Goal: Leave review/rating

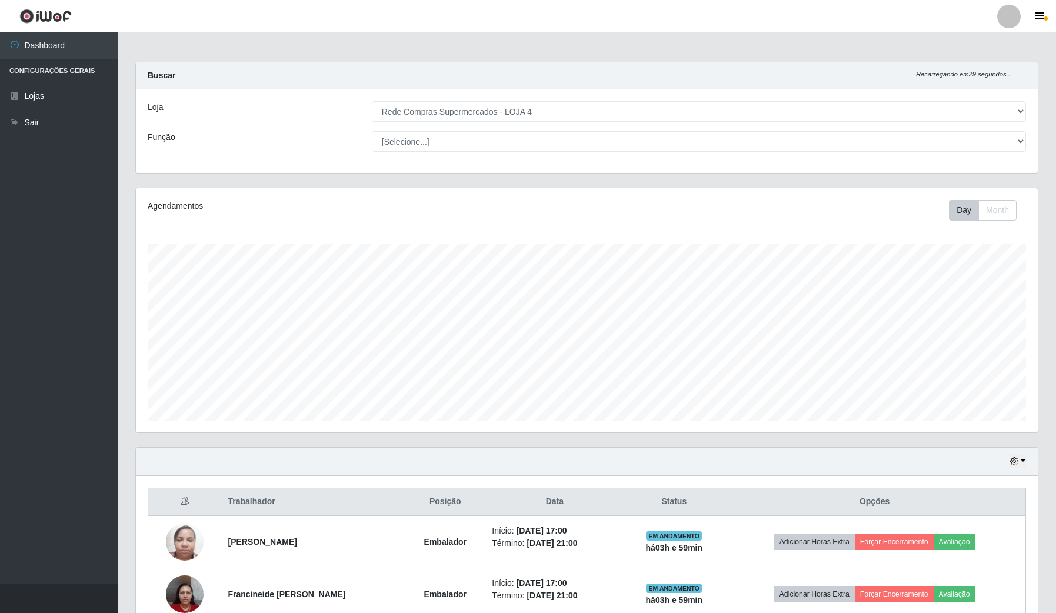
select select "159"
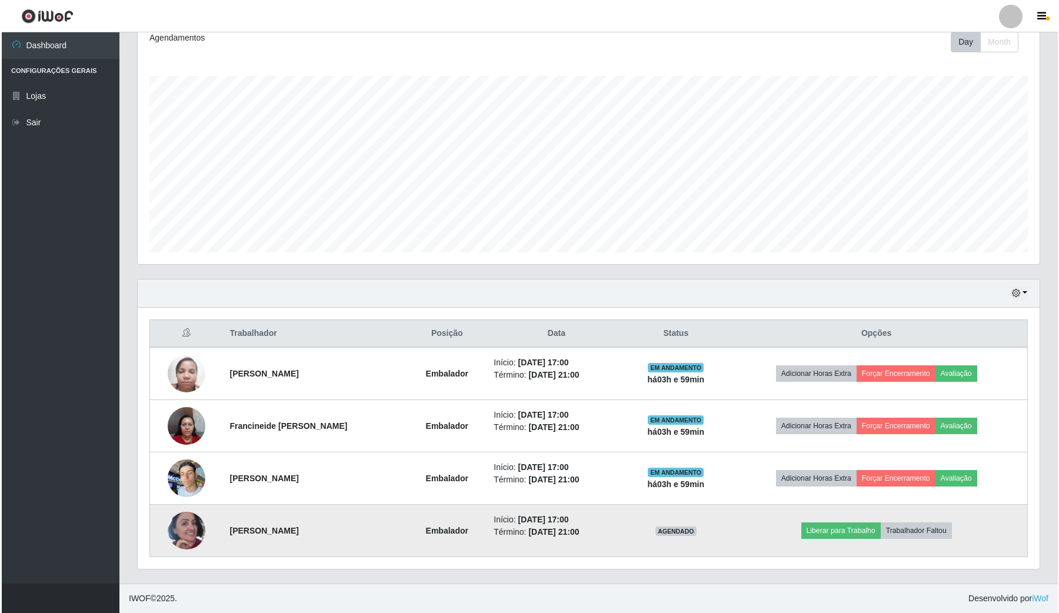
scroll to position [245, 901]
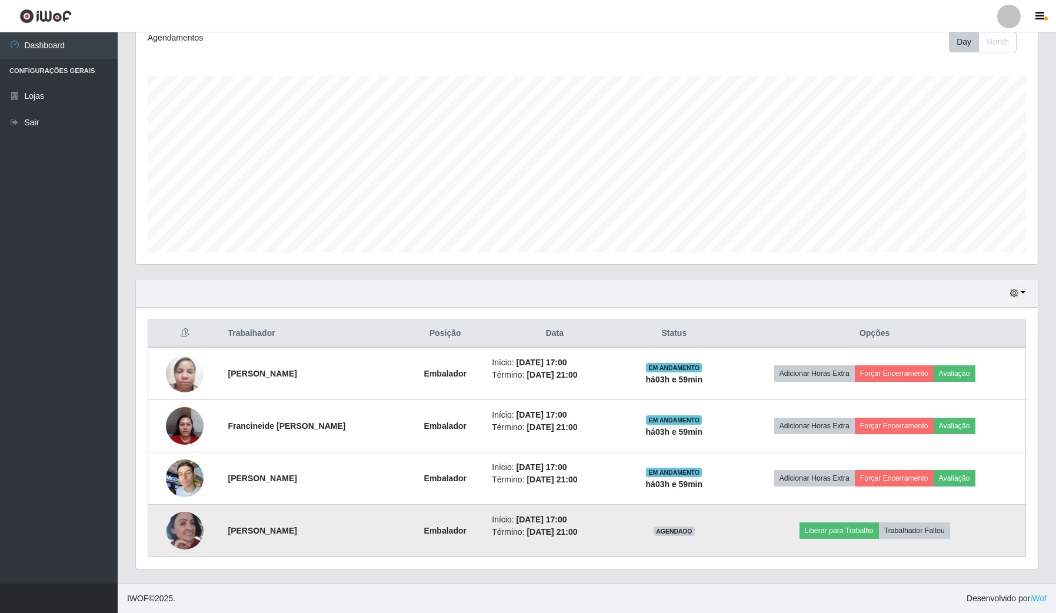
click at [179, 524] on img at bounding box center [185, 530] width 38 height 67
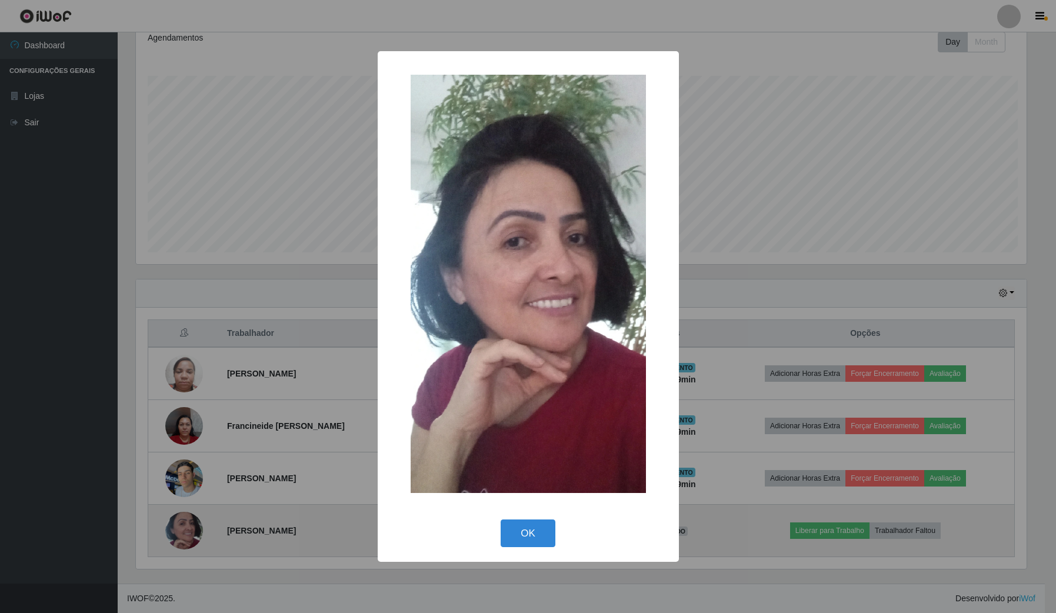
scroll to position [245, 893]
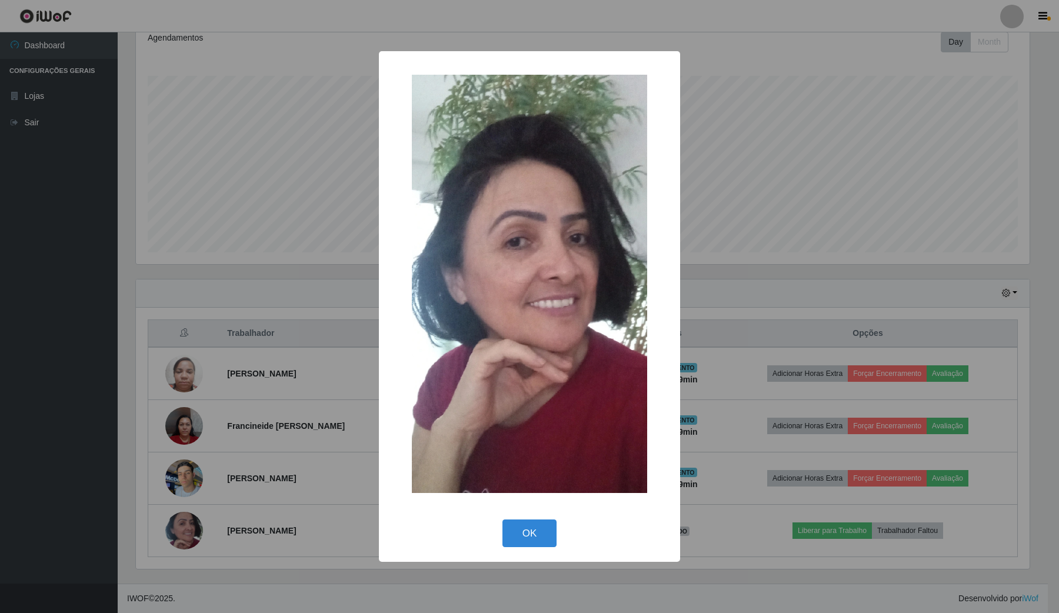
click at [368, 414] on div "× OK Cancel" at bounding box center [529, 306] width 1059 height 613
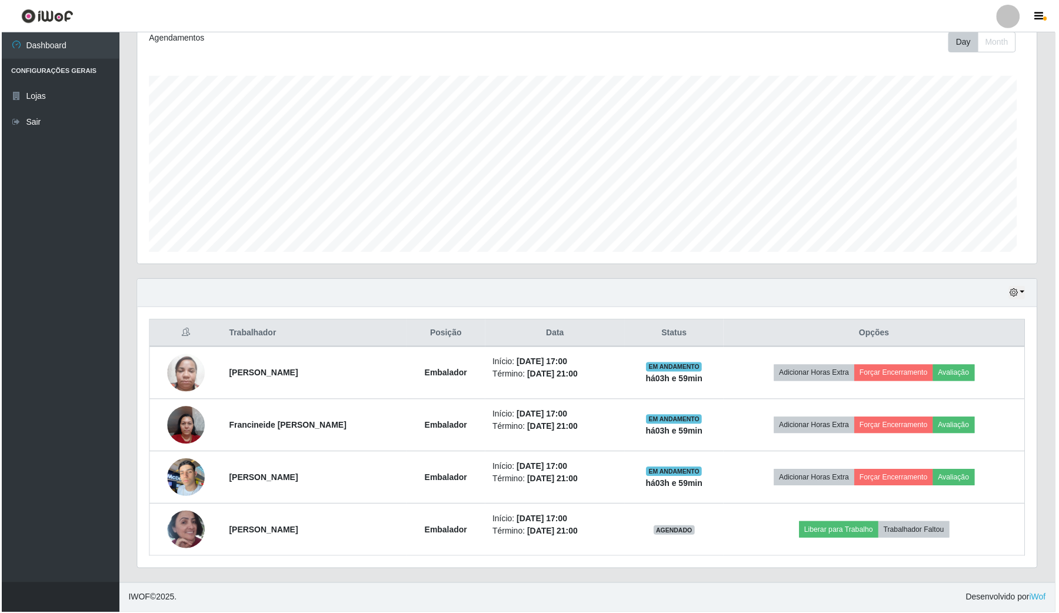
scroll to position [245, 901]
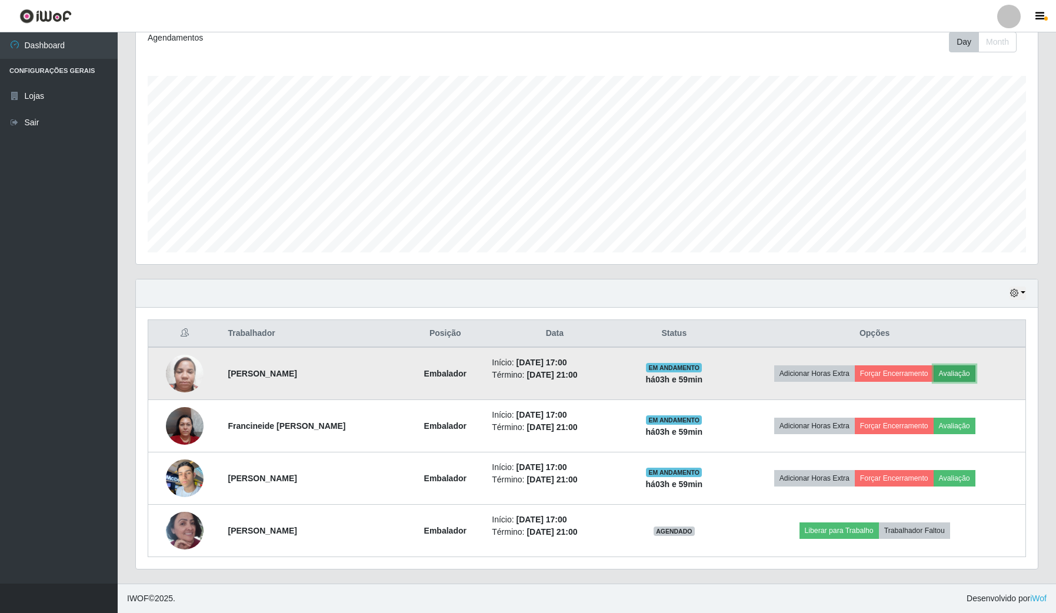
click at [968, 369] on button "Avaliação" at bounding box center [955, 373] width 42 height 16
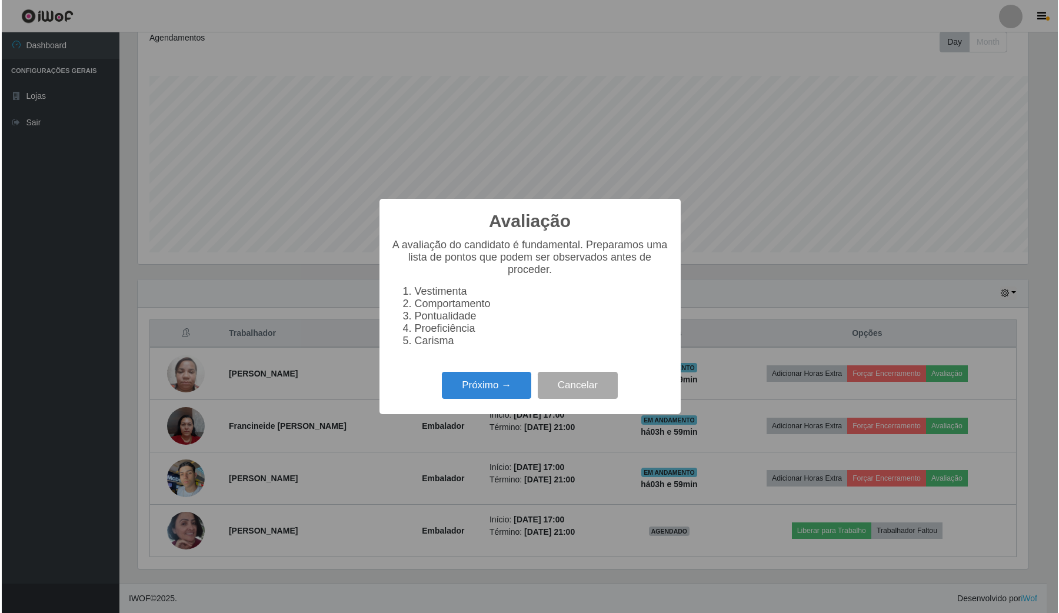
scroll to position [245, 893]
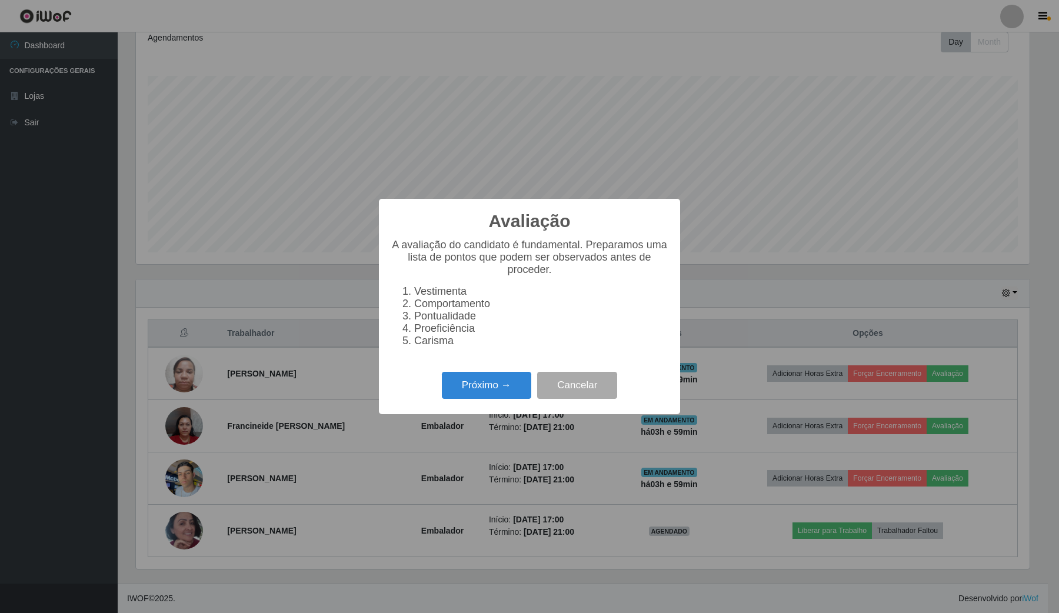
click at [537, 392] on div "Próximo → Cancelar" at bounding box center [530, 385] width 278 height 34
click at [518, 390] on button "Próximo →" at bounding box center [486, 386] width 89 height 28
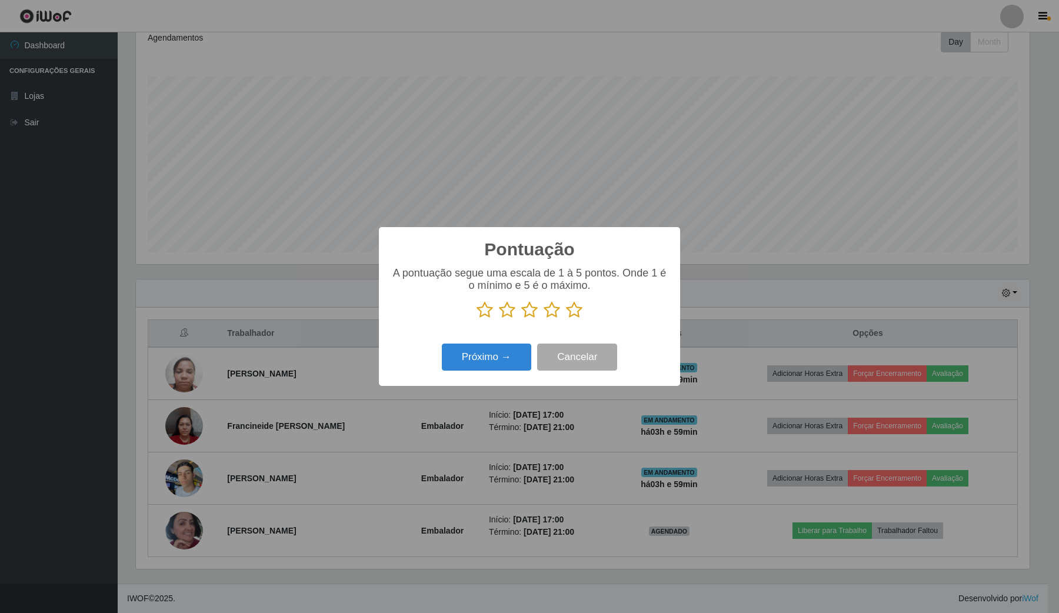
click at [579, 308] on icon at bounding box center [574, 310] width 16 height 18
click at [566, 319] on input "radio" at bounding box center [566, 319] width 0 height 0
click at [575, 313] on icon at bounding box center [574, 310] width 16 height 18
click at [566, 319] on input "radio" at bounding box center [566, 319] width 0 height 0
click at [524, 356] on button "Próximo →" at bounding box center [486, 358] width 89 height 28
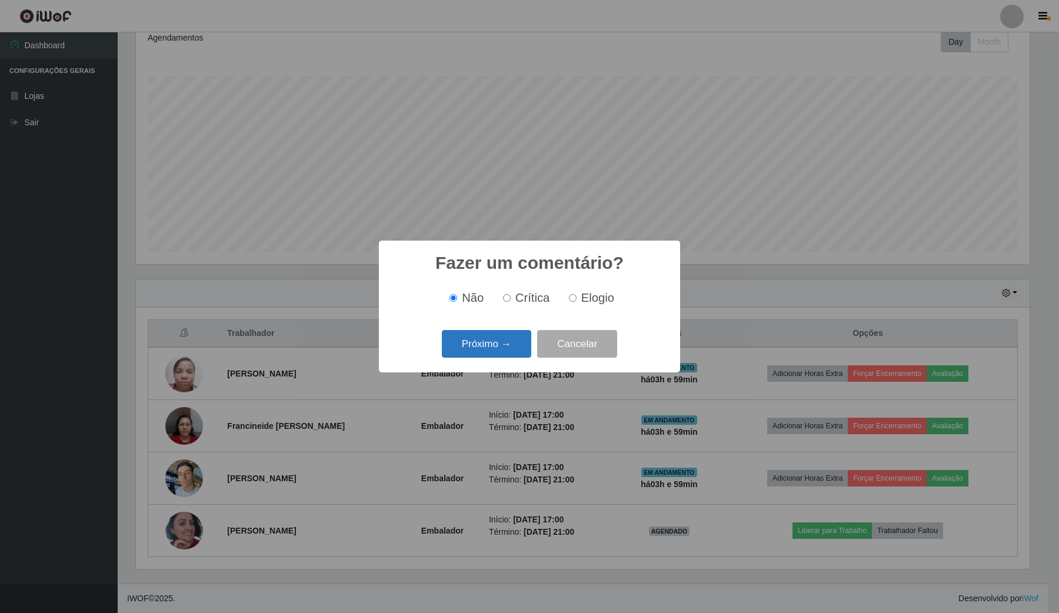
click at [512, 349] on button "Próximo →" at bounding box center [486, 344] width 89 height 28
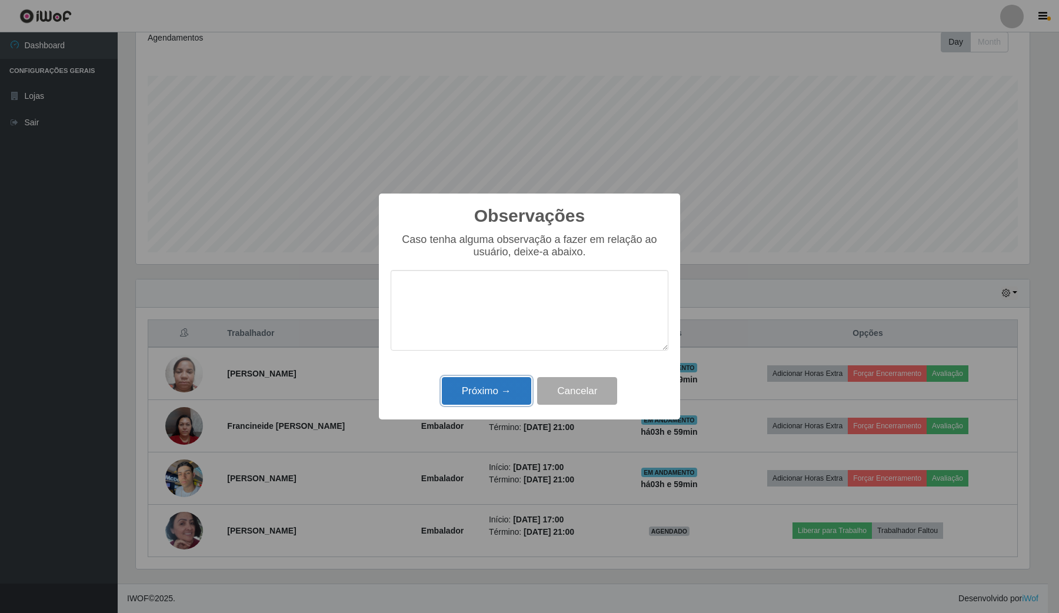
click at [502, 404] on button "Próximo →" at bounding box center [486, 391] width 89 height 28
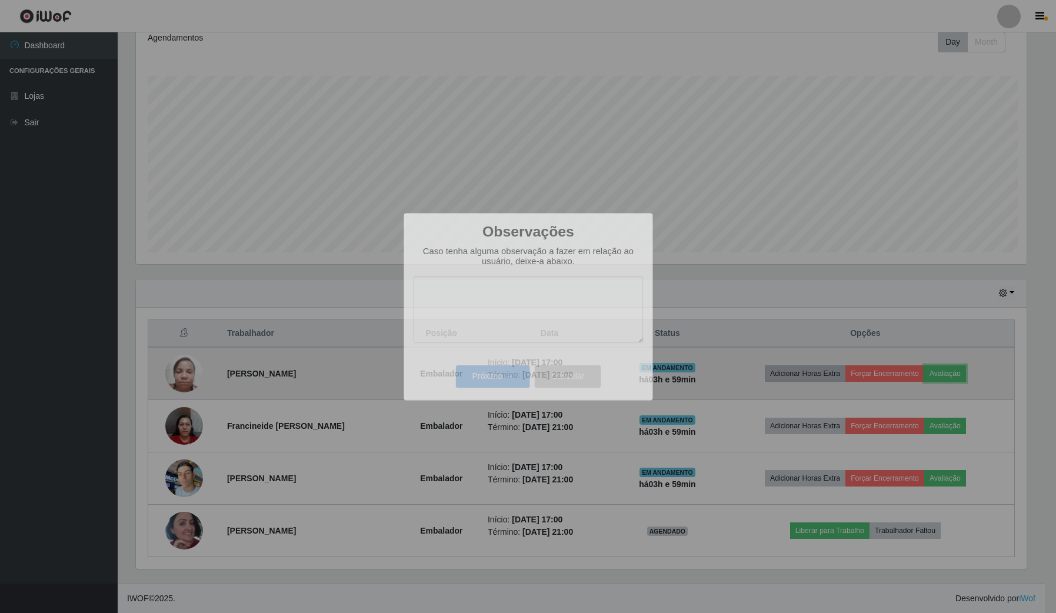
scroll to position [245, 901]
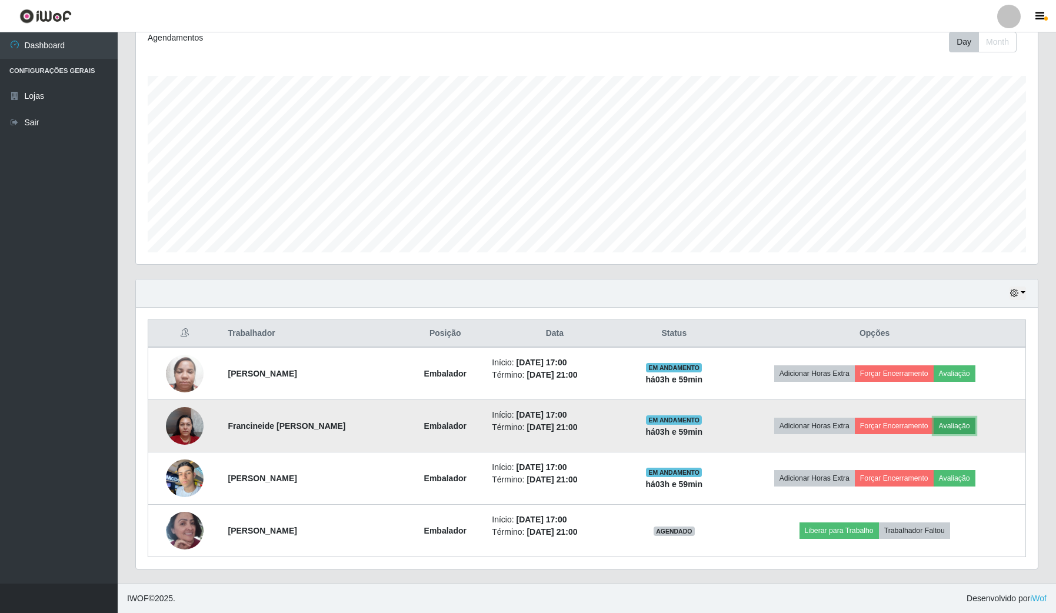
click at [971, 429] on button "Avaliação" at bounding box center [955, 426] width 42 height 16
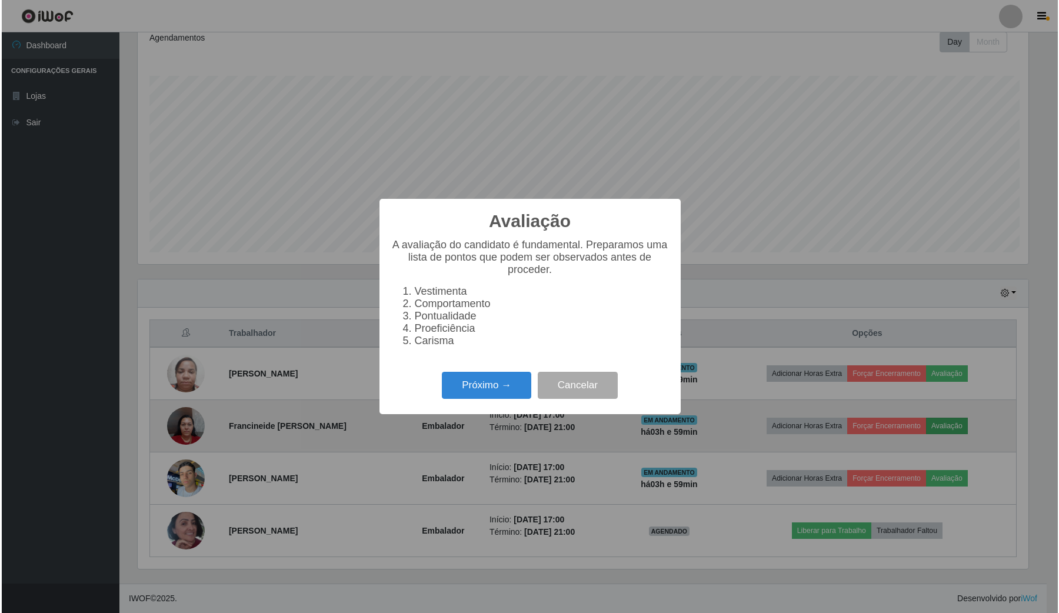
scroll to position [245, 893]
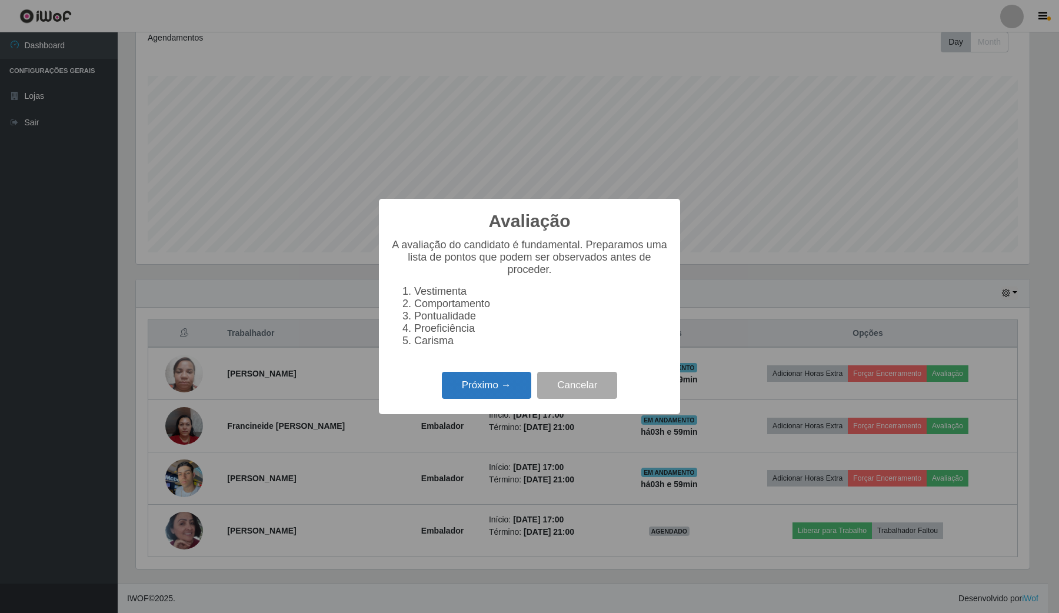
click at [521, 389] on button "Próximo →" at bounding box center [486, 386] width 89 height 28
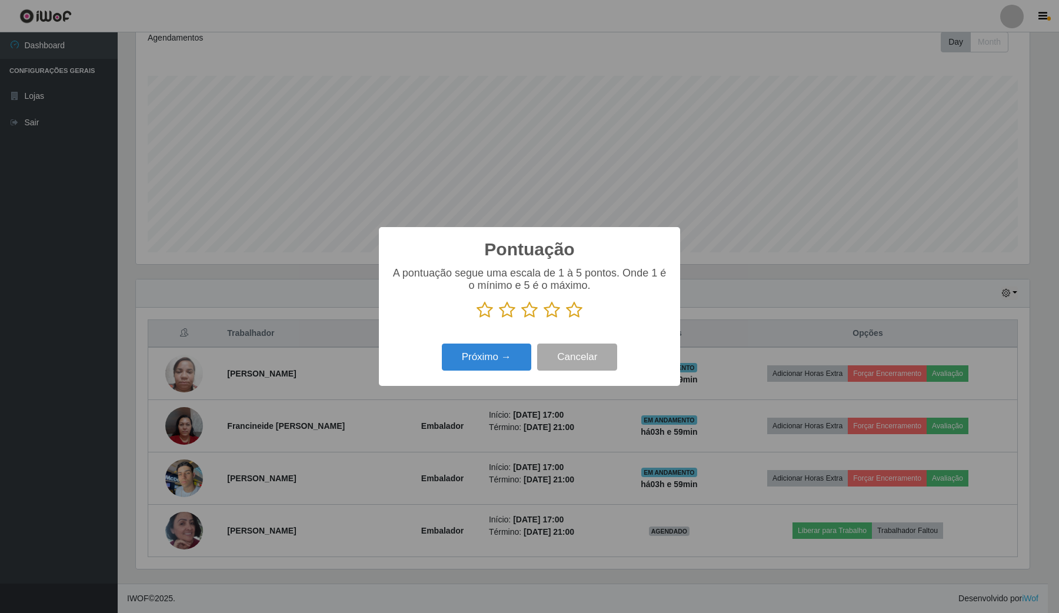
click at [574, 291] on p "A pontuação segue uma escala de 1 à 5 pontos. Onde 1 é o mínimo e 5 é o máximo." at bounding box center [530, 279] width 278 height 25
click at [574, 312] on icon at bounding box center [574, 310] width 16 height 18
click at [566, 319] on input "radio" at bounding box center [566, 319] width 0 height 0
click at [504, 369] on button "Próximo →" at bounding box center [486, 358] width 89 height 28
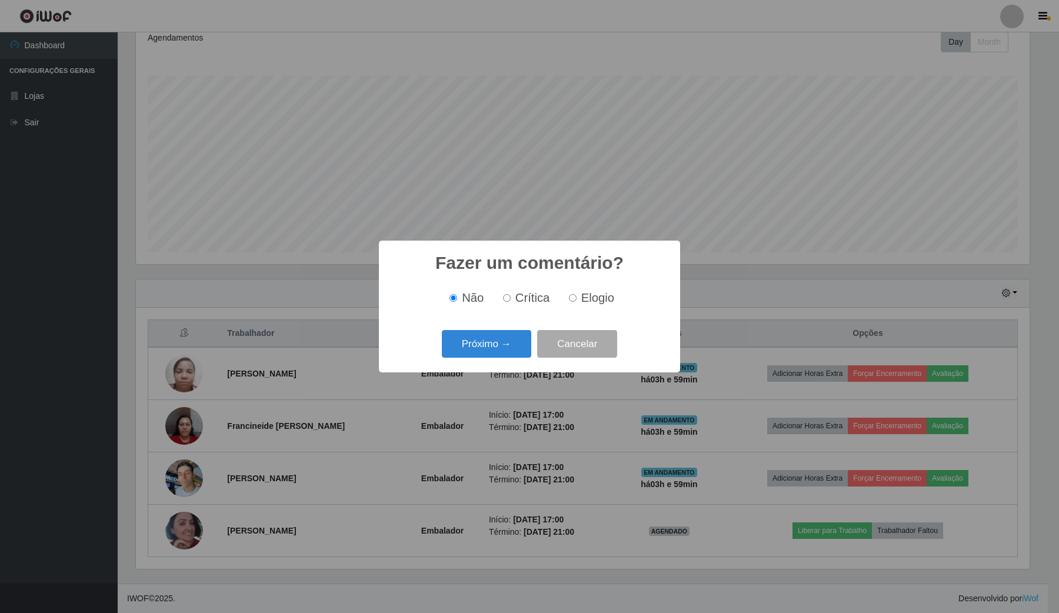
click at [504, 360] on div "Próximo → Cancelar" at bounding box center [530, 344] width 278 height 34
click at [504, 355] on button "Próximo →" at bounding box center [486, 344] width 89 height 28
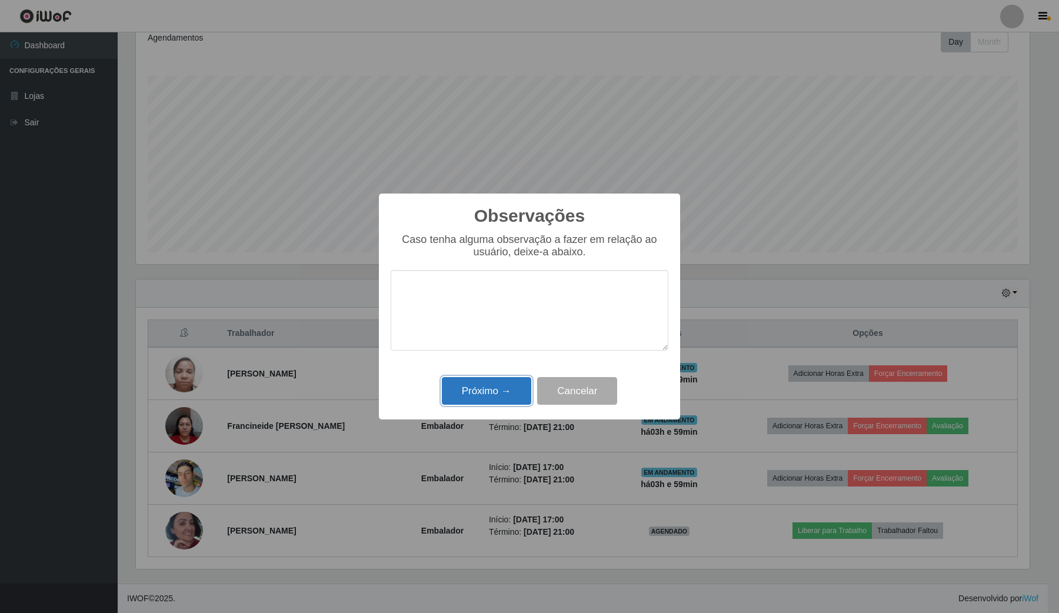
click at [475, 399] on button "Próximo →" at bounding box center [486, 391] width 89 height 28
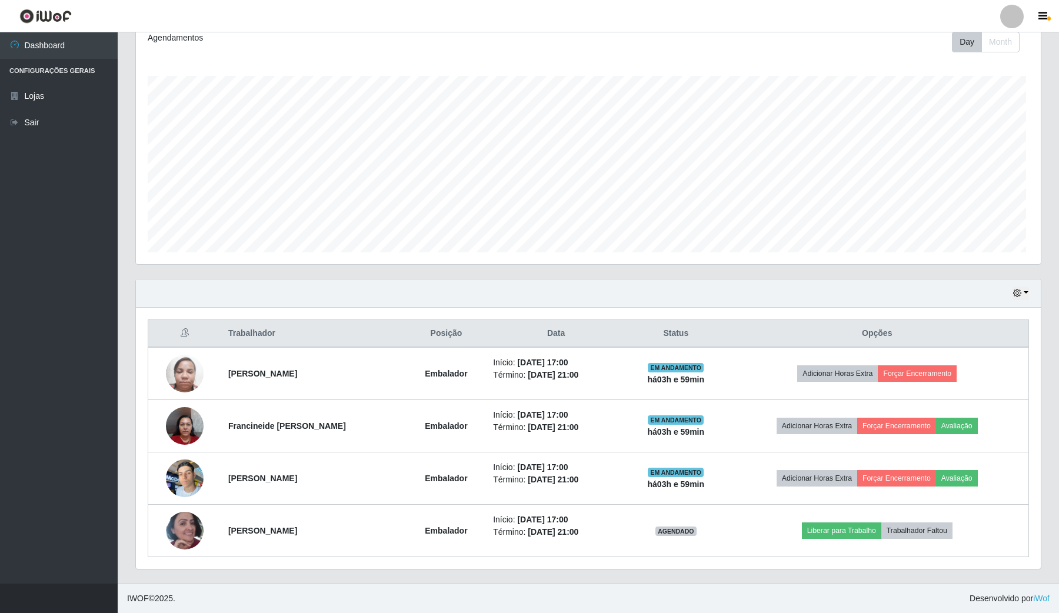
scroll to position [245, 901]
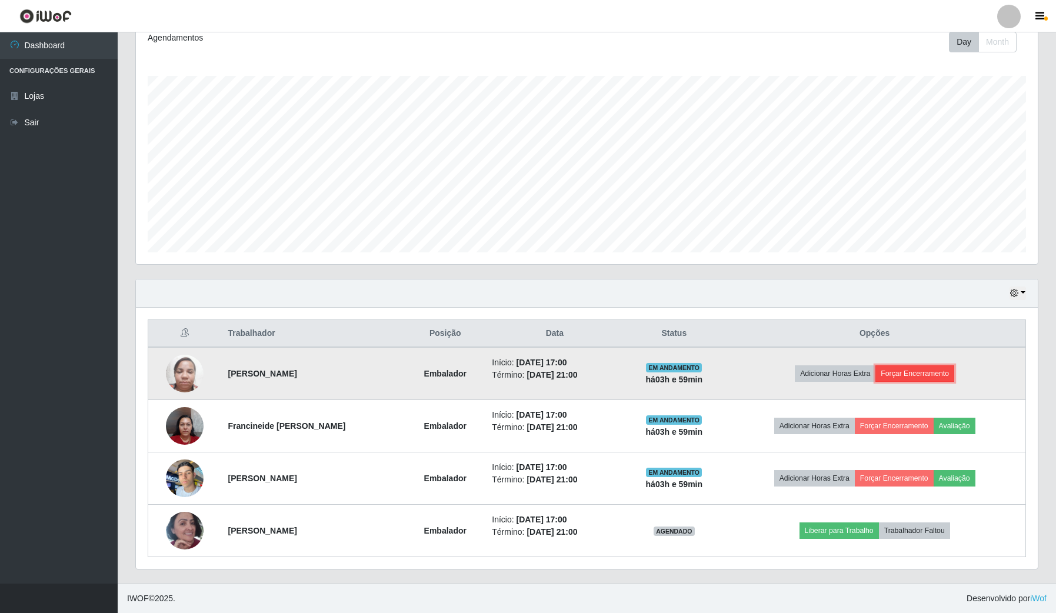
click at [945, 367] on button "Forçar Encerramento" at bounding box center [914, 373] width 79 height 16
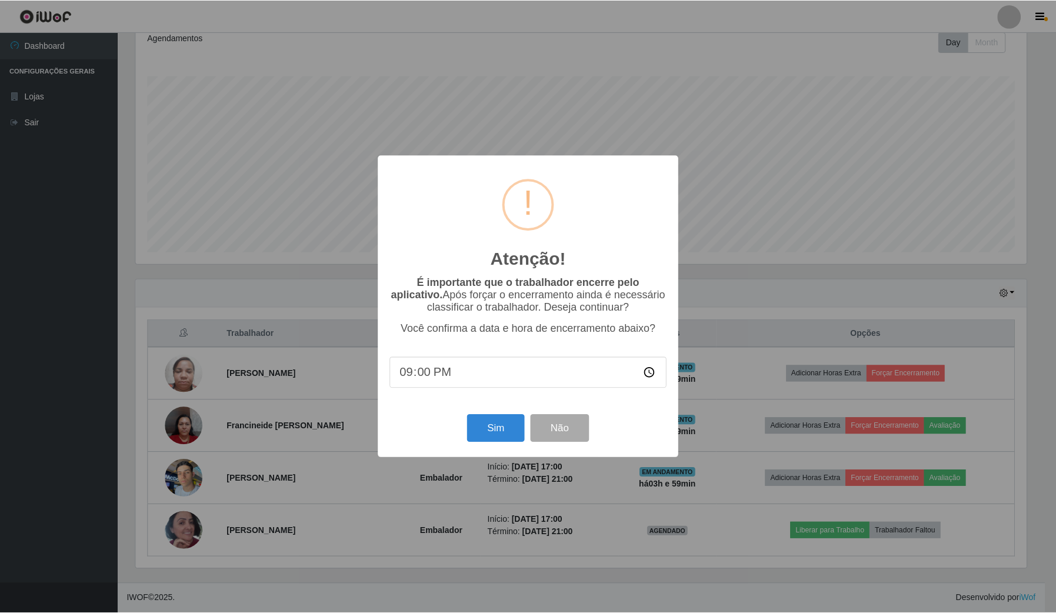
scroll to position [245, 893]
click at [498, 428] on button "Sim" at bounding box center [496, 429] width 57 height 28
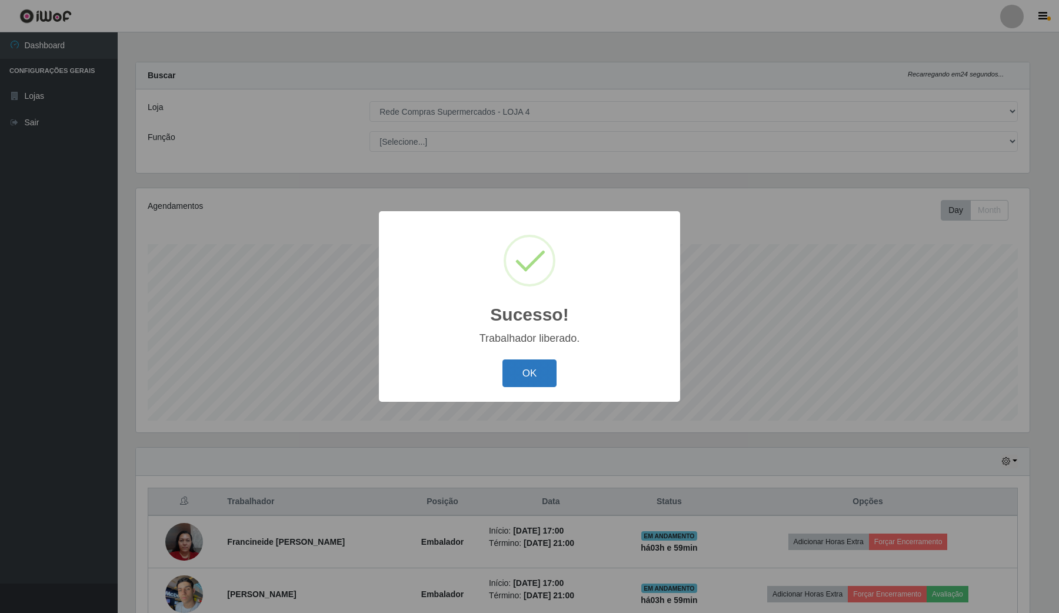
click at [532, 372] on button "OK" at bounding box center [529, 373] width 55 height 28
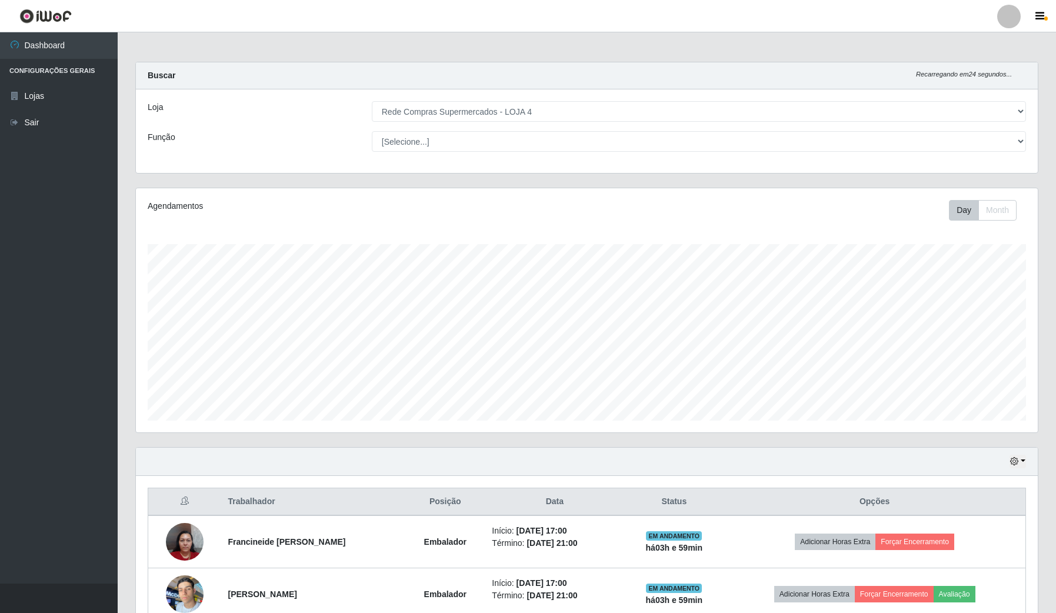
scroll to position [245, 901]
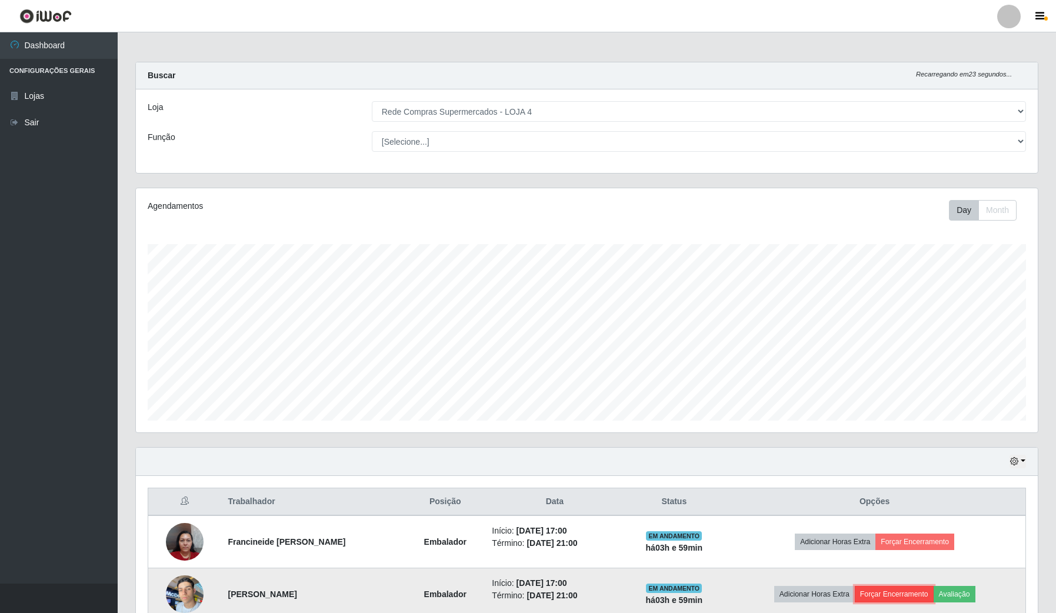
click at [913, 591] on button "Forçar Encerramento" at bounding box center [894, 594] width 79 height 16
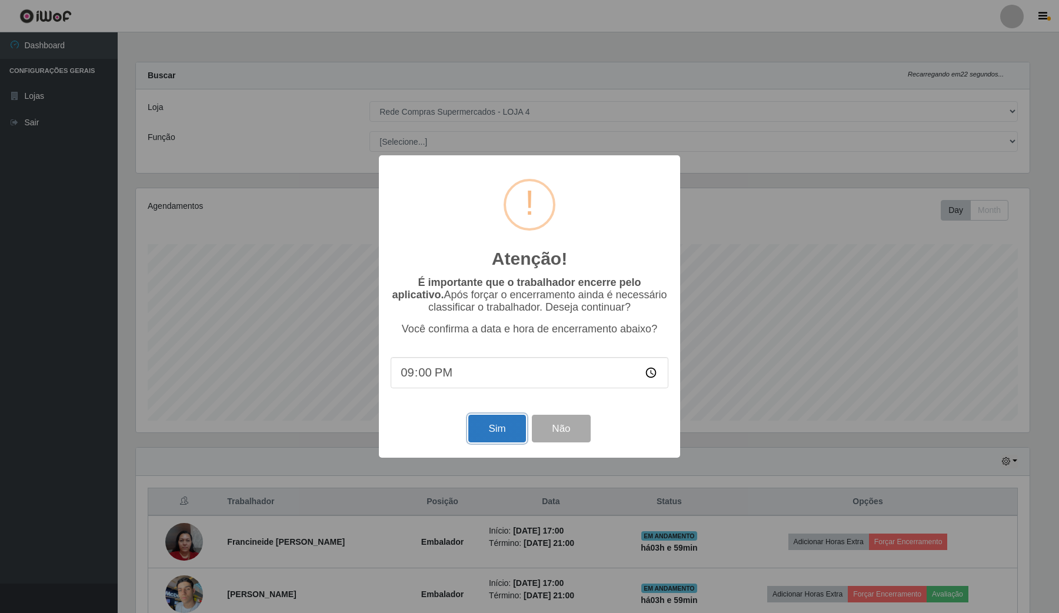
click at [493, 422] on button "Sim" at bounding box center [496, 429] width 57 height 28
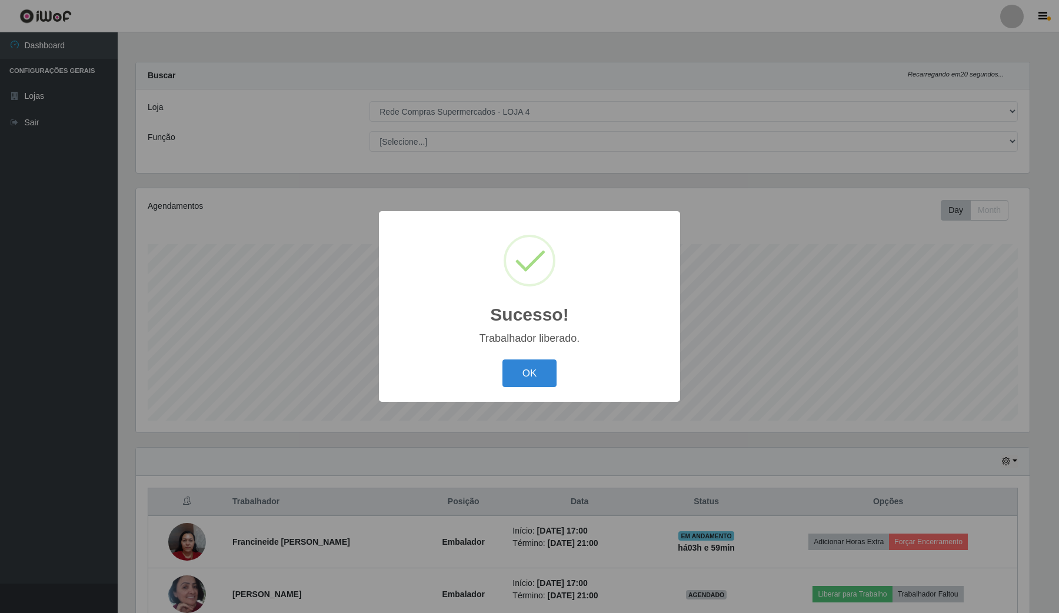
click at [527, 357] on div "OK Cancel" at bounding box center [530, 374] width 278 height 34
click at [527, 368] on button "OK" at bounding box center [529, 373] width 55 height 28
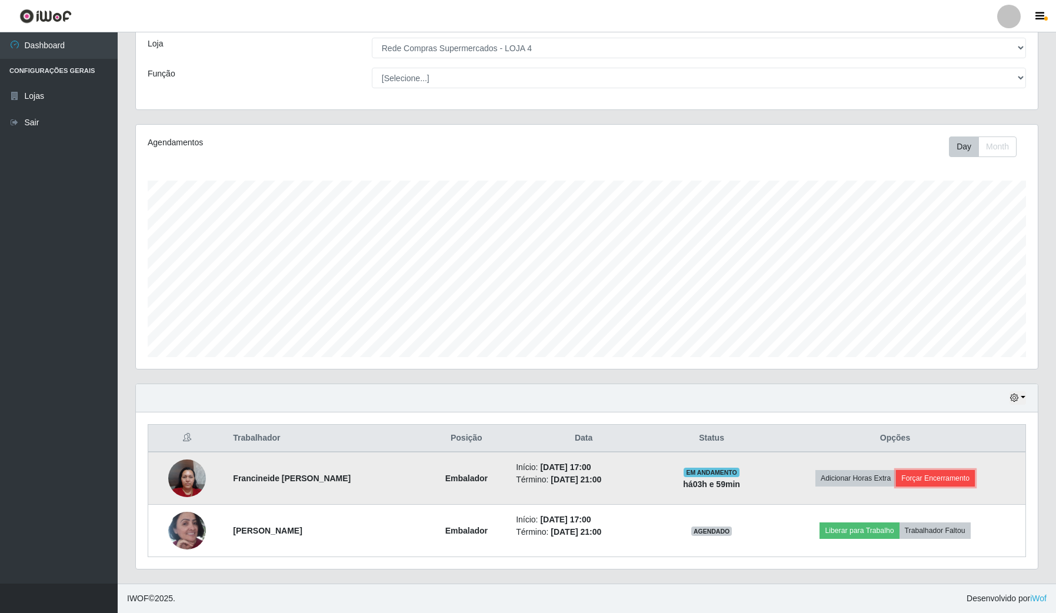
click at [909, 477] on button "Forçar Encerramento" at bounding box center [935, 478] width 79 height 16
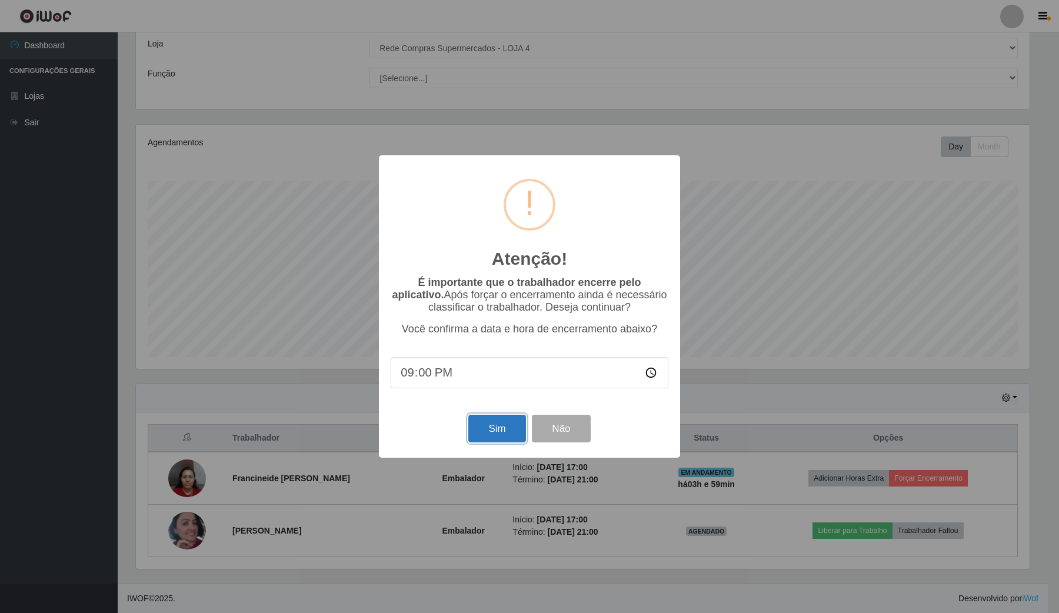
click at [507, 422] on button "Sim" at bounding box center [496, 429] width 57 height 28
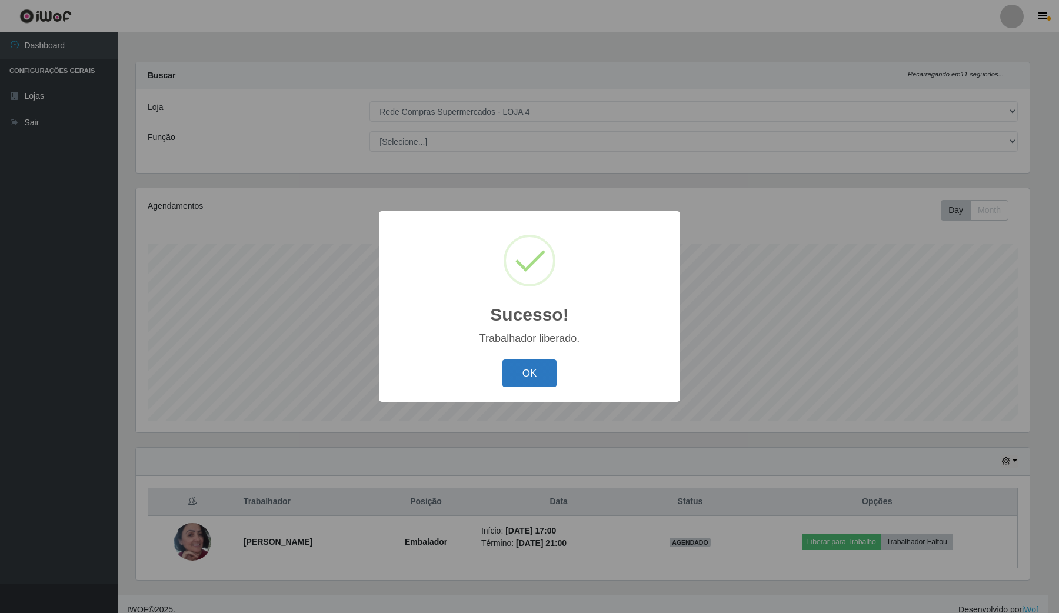
click at [516, 380] on button "OK" at bounding box center [529, 373] width 55 height 28
